Goal: Find specific page/section: Find specific page/section

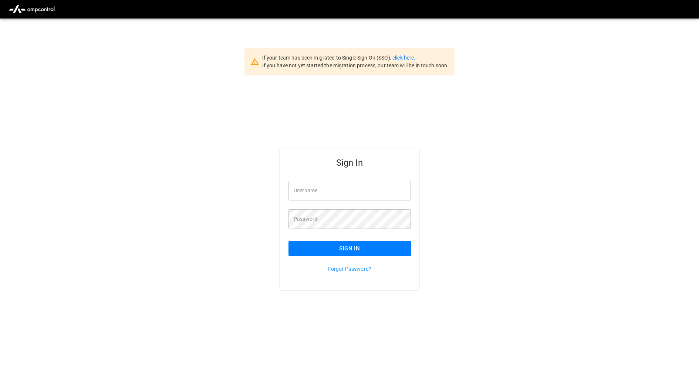
type input "**********"
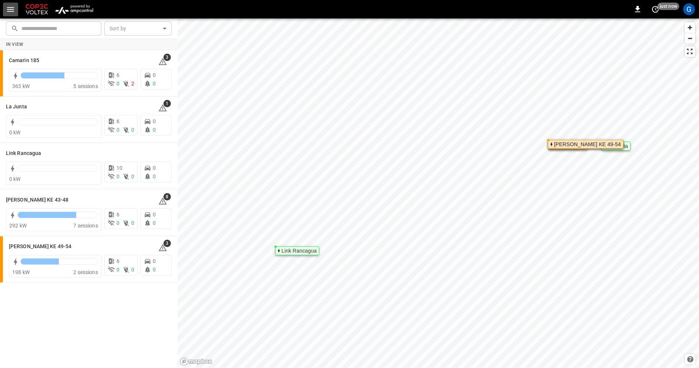
click at [12, 10] on icon "button" at bounding box center [10, 9] width 9 height 9
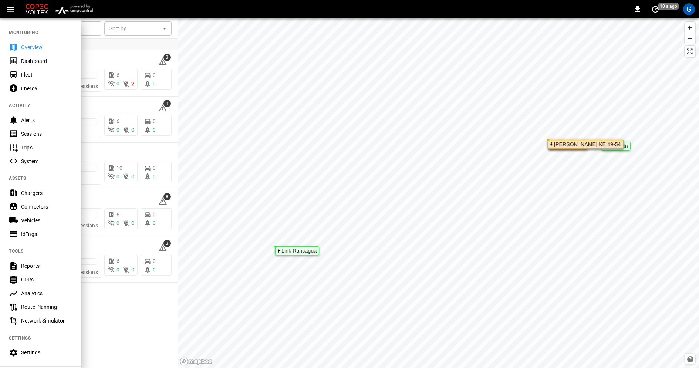
click at [40, 222] on div "Vehicles" at bounding box center [46, 220] width 51 height 7
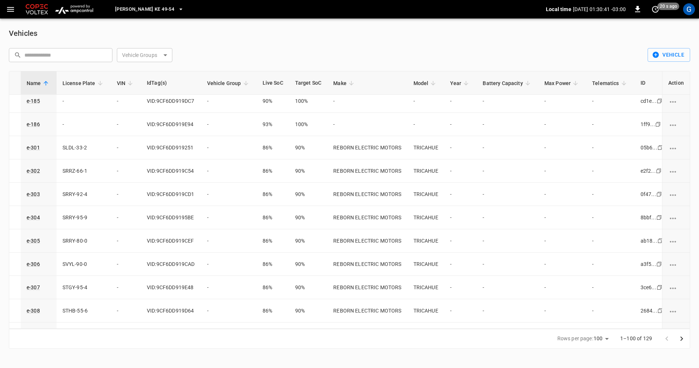
scroll to position [2082, 30]
